Goal: Navigation & Orientation: Go to known website

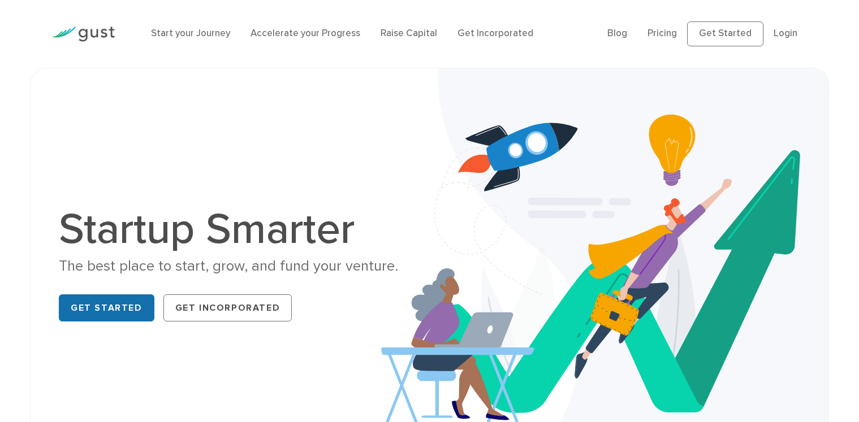
click at [123, 305] on link "Get Started" at bounding box center [107, 308] width 96 height 27
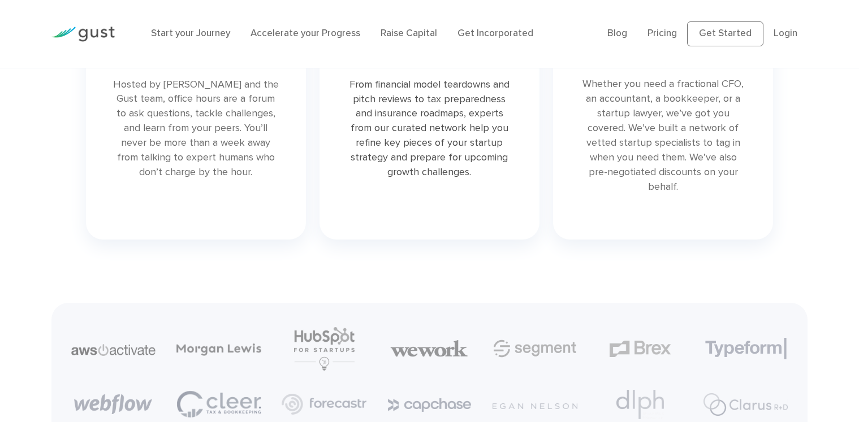
scroll to position [2952, 0]
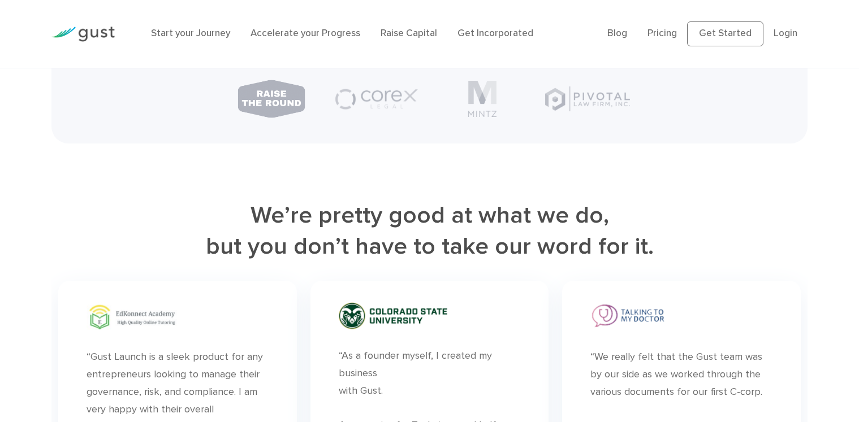
click at [98, 37] on img at bounding box center [82, 34] width 63 height 15
